Goal: Task Accomplishment & Management: Use online tool/utility

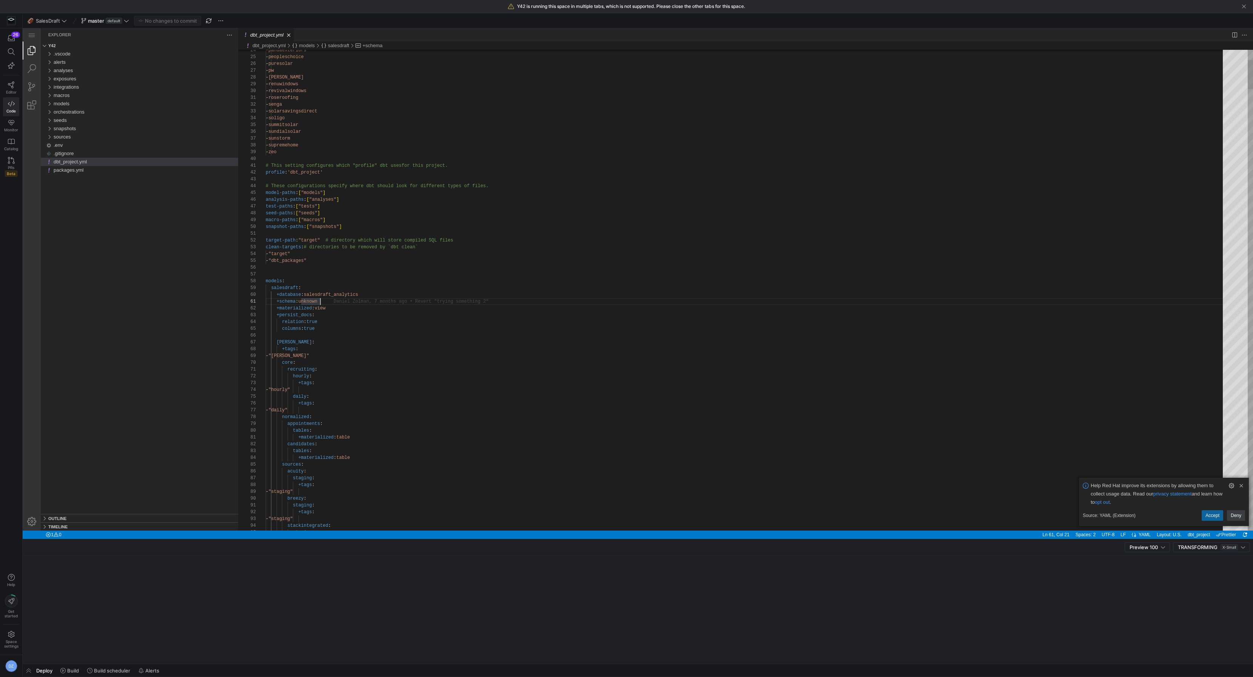
scroll to position [0, 54]
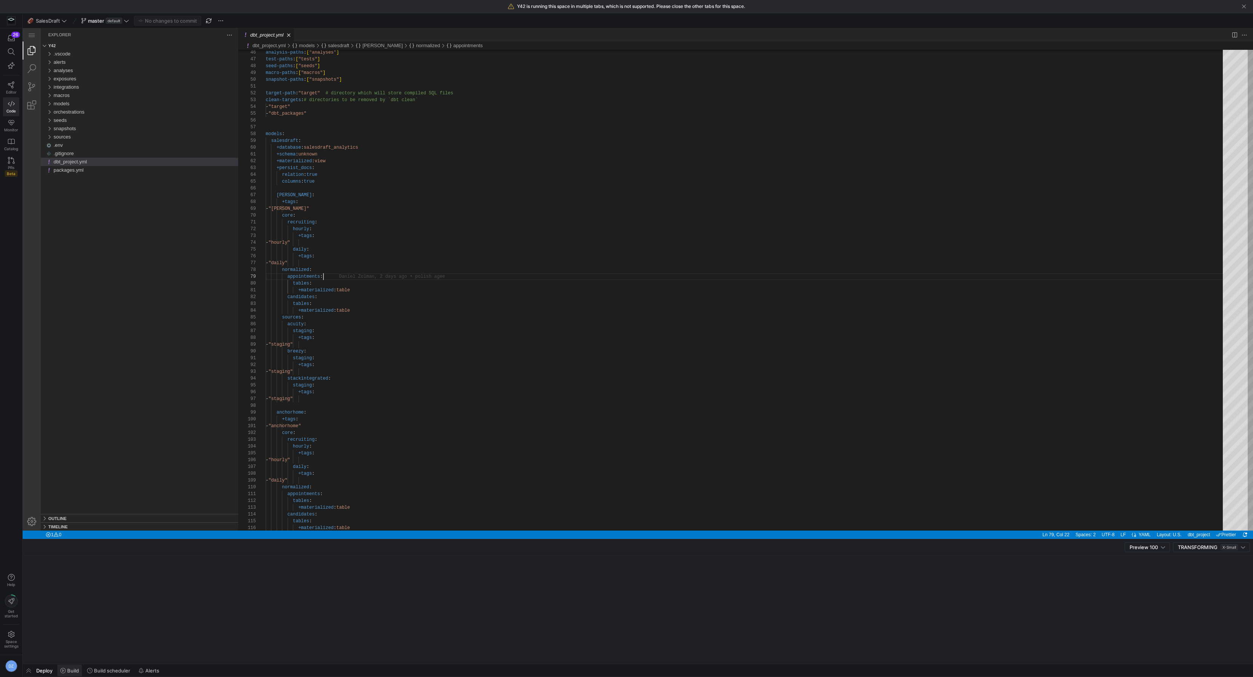
click at [74, 667] on span at bounding box center [69, 671] width 25 height 12
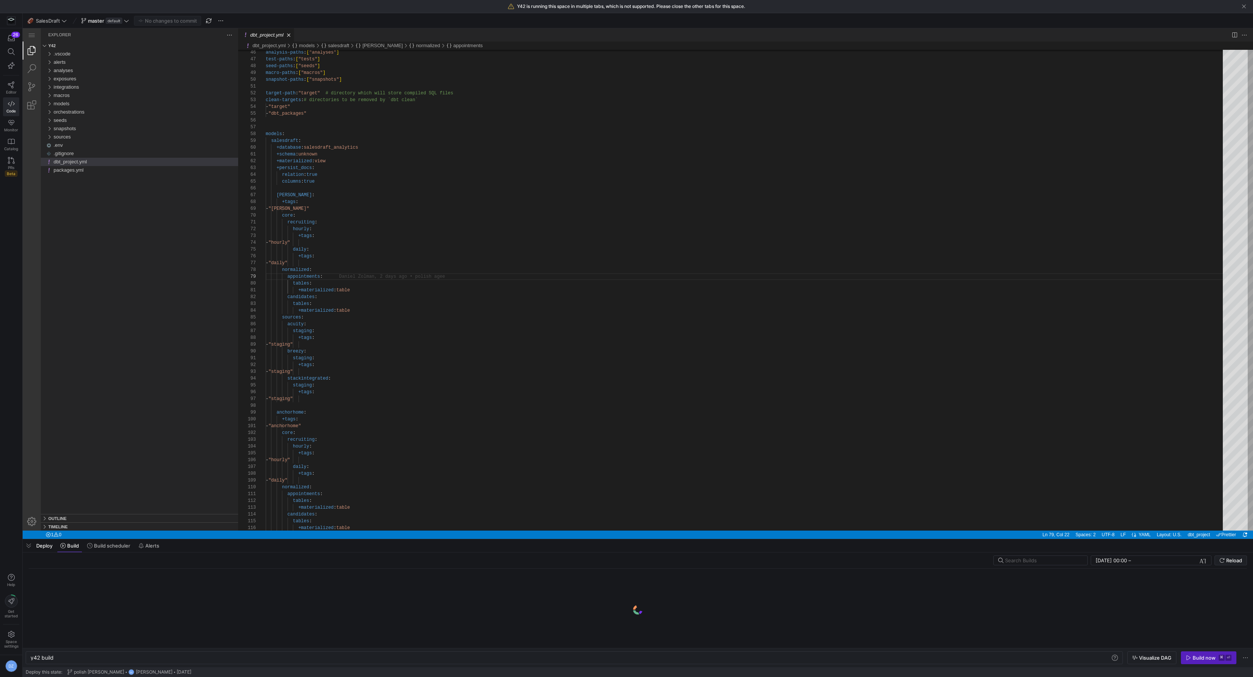
scroll to position [0, 23]
type textarea "staging: +tags: - "staging" stackintegrated: staging: +tags: - "staging" anchor…"
